Goal: Transaction & Acquisition: Book appointment/travel/reservation

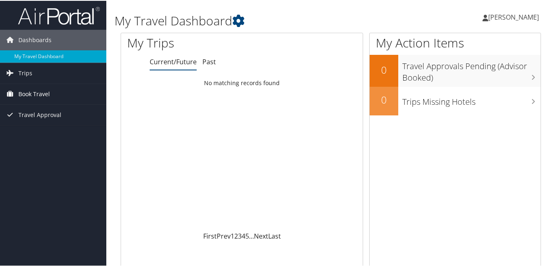
click at [41, 95] on span "Book Travel" at bounding box center [34, 93] width 32 height 20
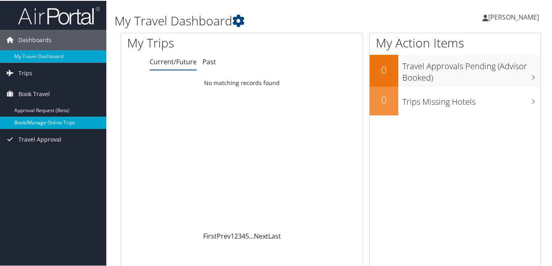
click at [48, 123] on link "Book/Manage Online Trips" at bounding box center [53, 122] width 106 height 12
